Goal: Task Accomplishment & Management: Use online tool/utility

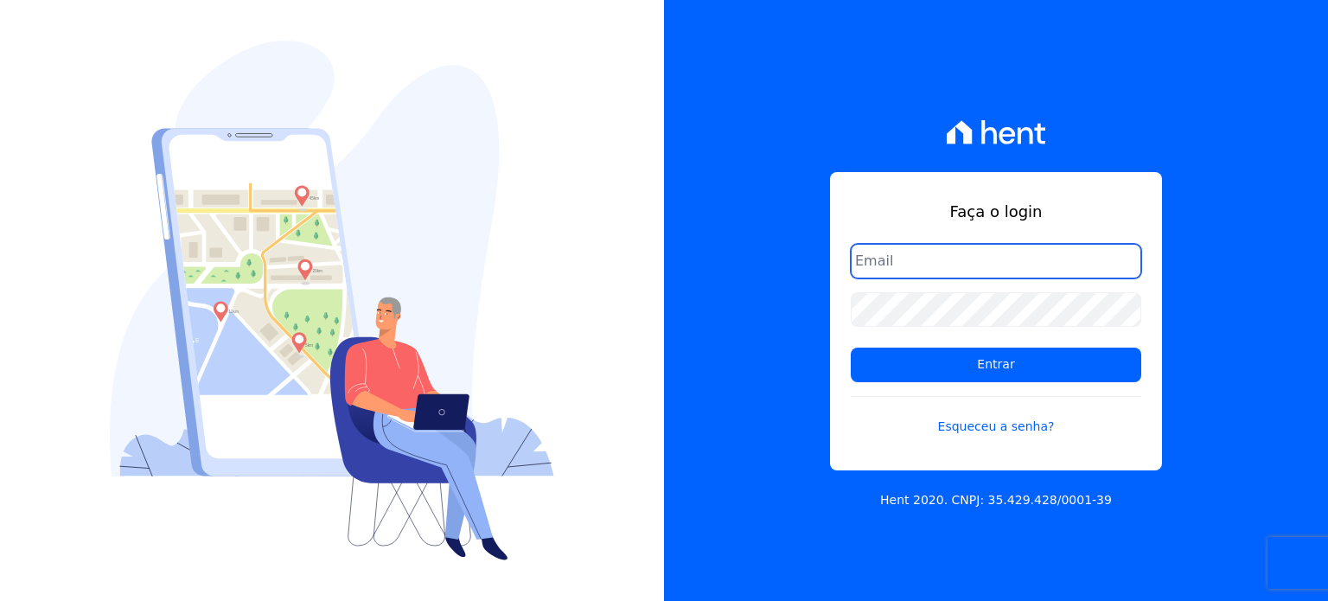
click at [940, 255] on input "email" at bounding box center [995, 261] width 290 height 35
type input "[EMAIL_ADDRESS][DOMAIN_NAME]"
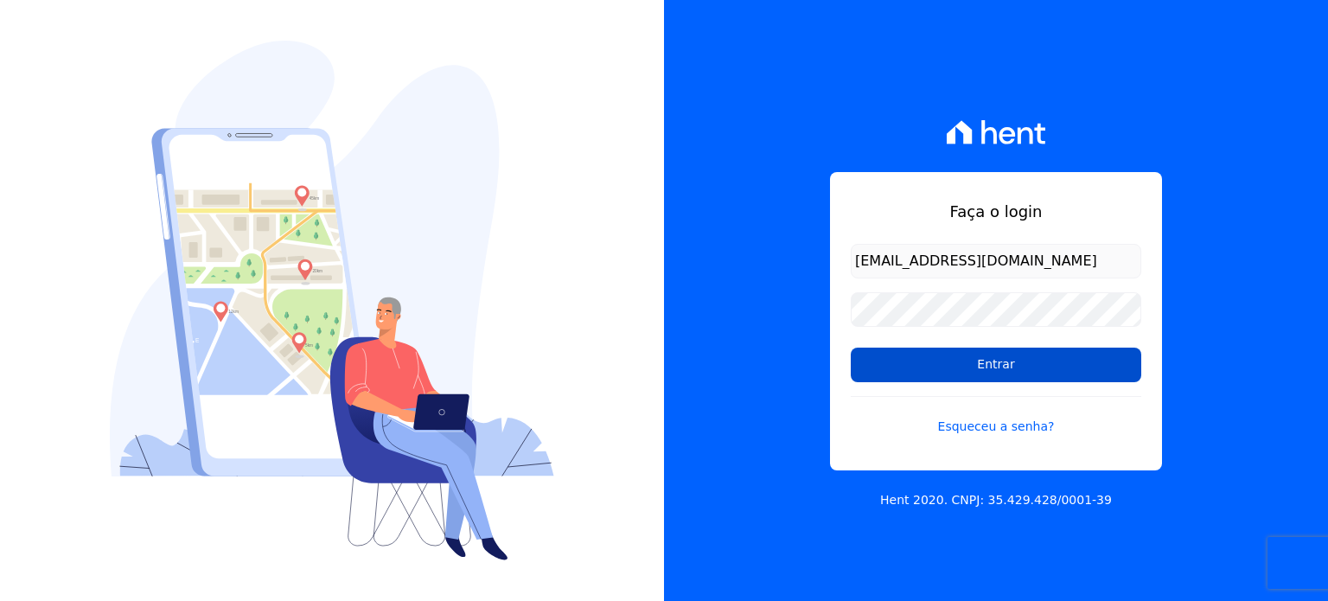
click at [970, 352] on input "Entrar" at bounding box center [995, 364] width 290 height 35
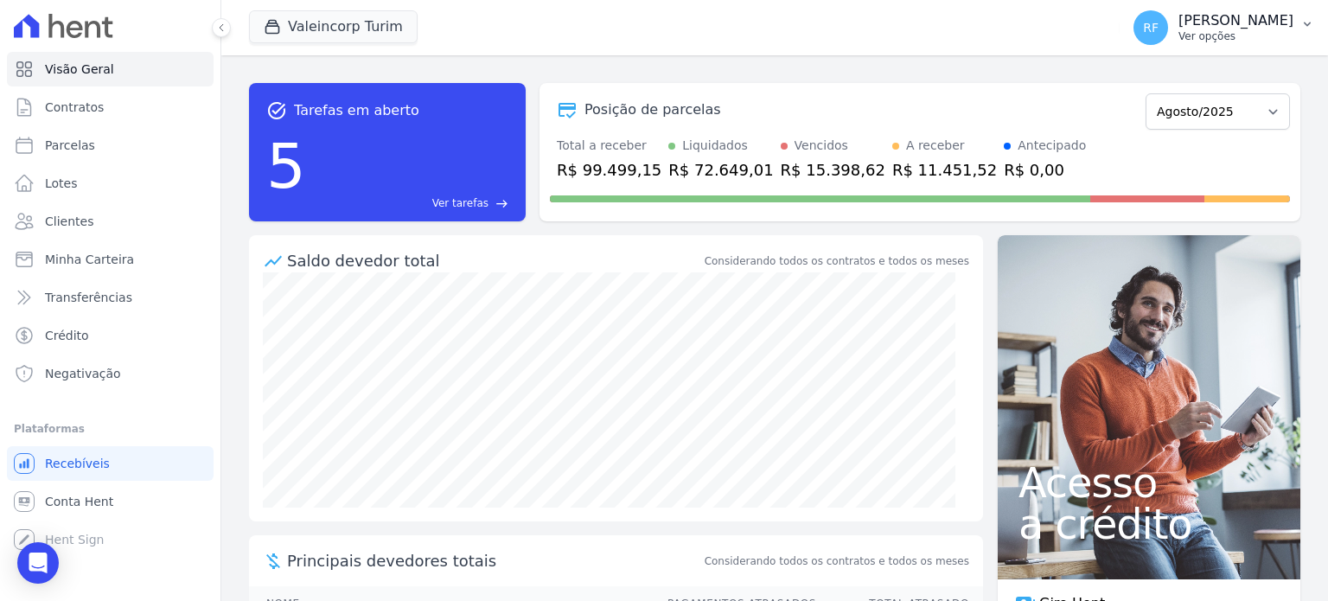
click at [1229, 15] on p "Rafaela Fagundes" at bounding box center [1235, 20] width 115 height 17
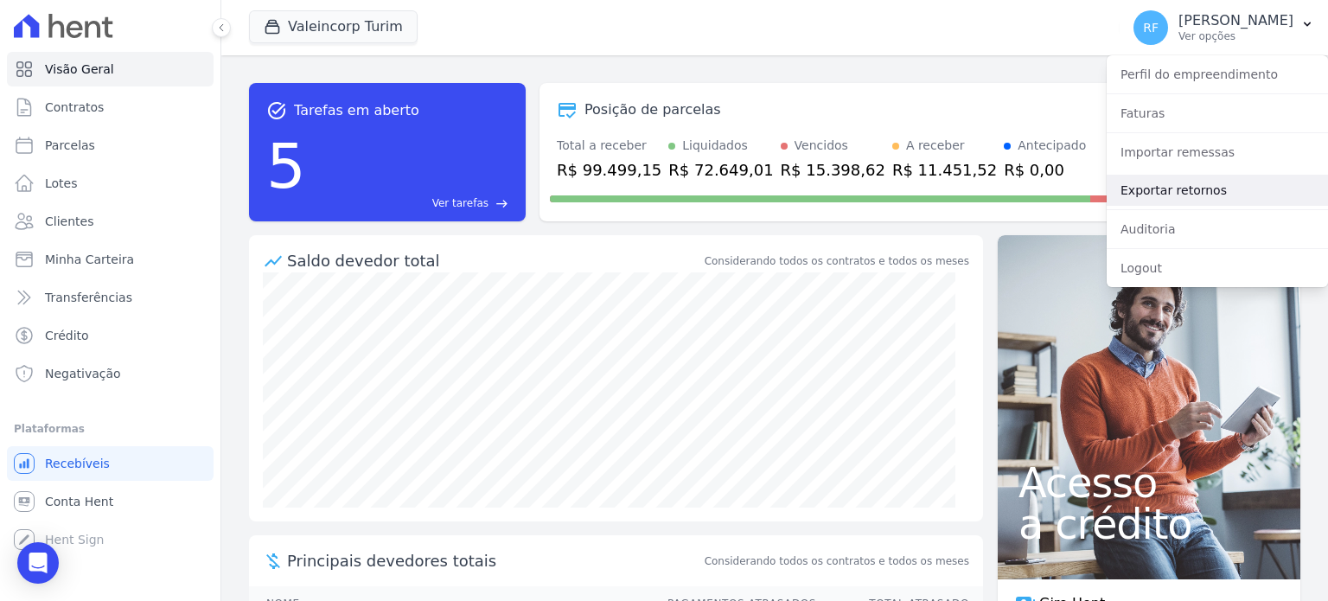
click at [1194, 195] on link "Exportar retornos" at bounding box center [1216, 190] width 221 height 31
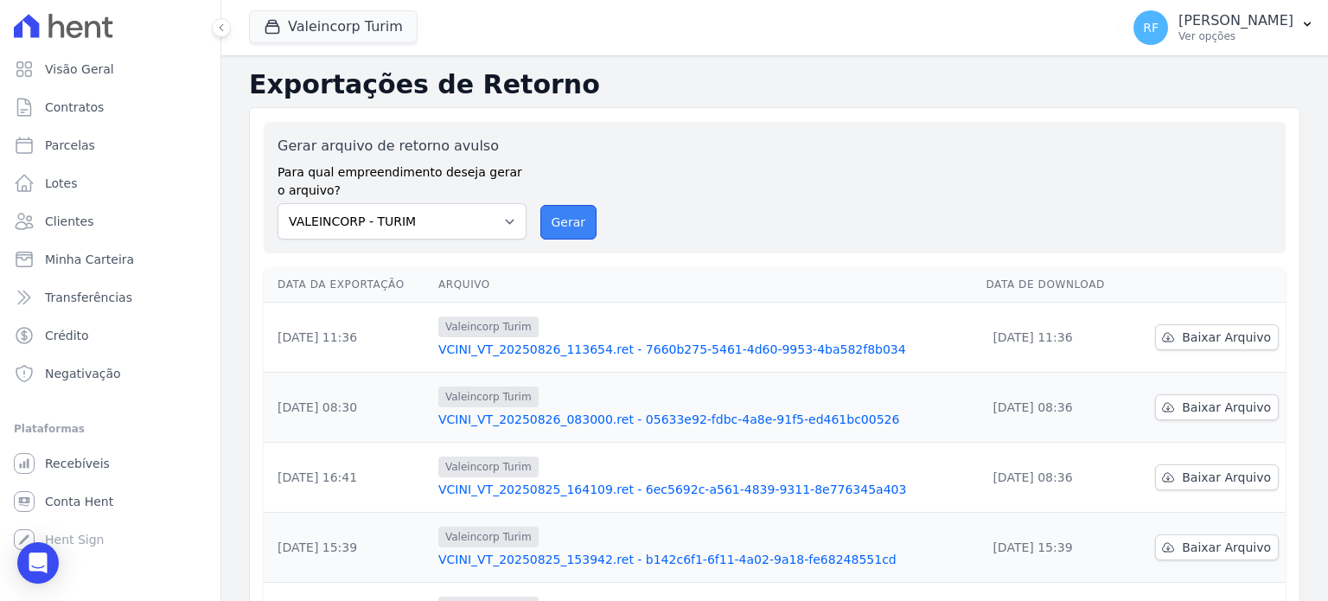
click at [569, 213] on button "Gerar" at bounding box center [568, 222] width 57 height 35
